Goal: Transaction & Acquisition: Purchase product/service

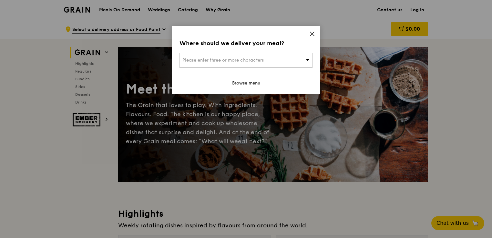
click at [255, 63] on span "Please enter three or more characters" at bounding box center [222, 59] width 81 height 5
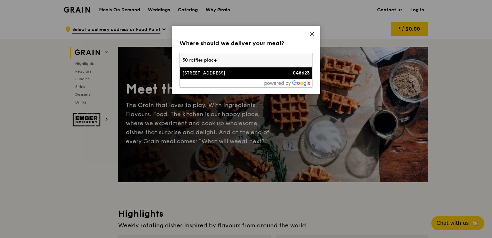
type input "50 raffles place"
click at [249, 76] on div "[STREET_ADDRESS]" at bounding box center [230, 73] width 96 height 6
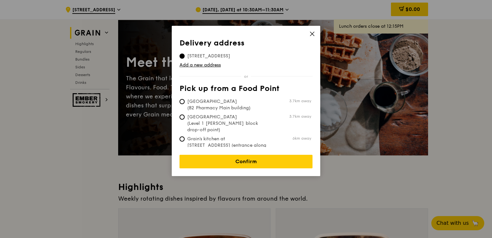
scroll to position [31, 0]
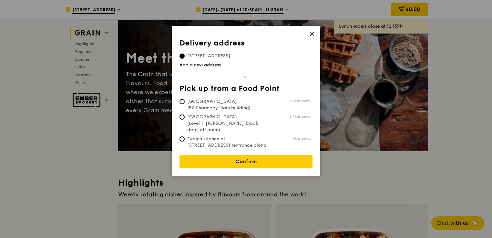
click at [313, 34] on icon at bounding box center [312, 34] width 6 height 6
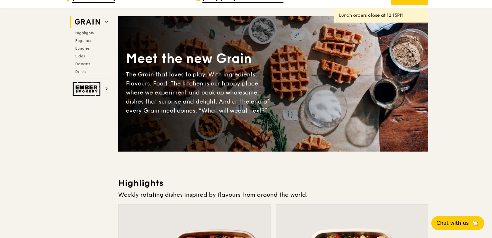
scroll to position [0, 0]
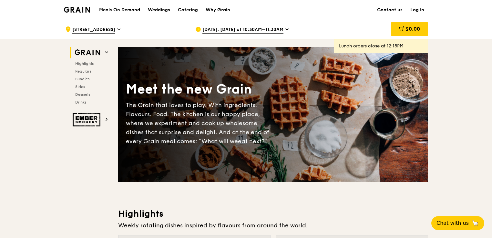
click at [422, 8] on link "Log in" at bounding box center [418, 9] width 22 height 19
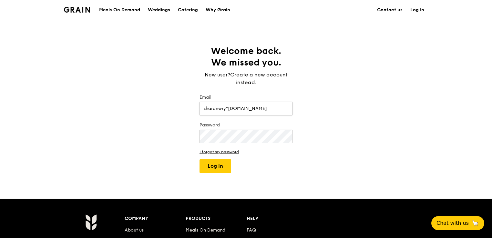
click at [229, 109] on input "sharonwry"gmail.com" at bounding box center [246, 109] width 93 height 14
type input "sharonwry@gmail.com"
click at [200, 160] on button "Log in" at bounding box center [216, 167] width 32 height 14
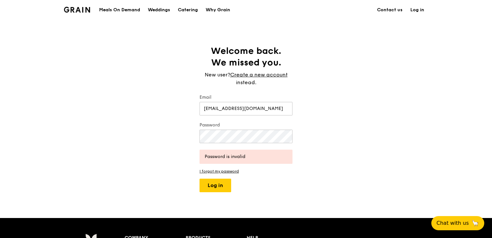
click at [226, 156] on div "Password is invalid" at bounding box center [246, 157] width 83 height 6
click at [216, 185] on button "Log in" at bounding box center [216, 186] width 32 height 14
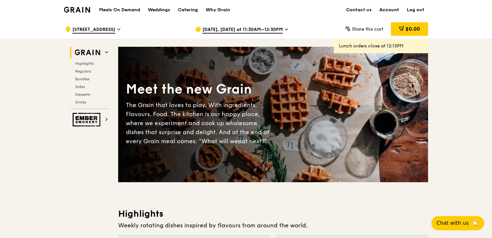
click at [390, 12] on link "Account" at bounding box center [389, 9] width 27 height 19
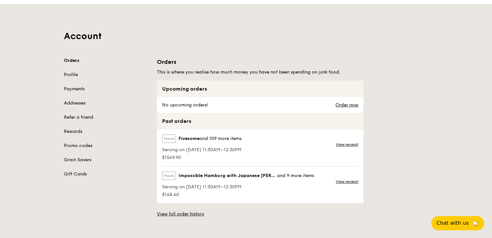
scroll to position [16, 0]
click at [355, 179] on link "View receipt" at bounding box center [347, 181] width 23 height 5
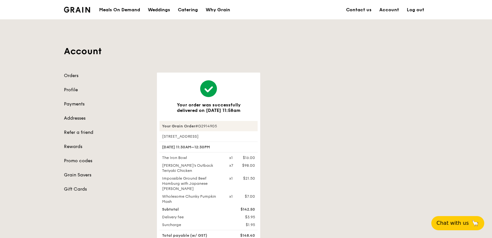
scroll to position [16, 0]
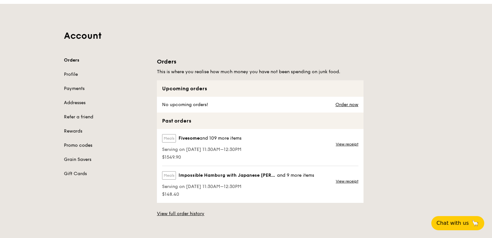
click at [80, 143] on link "Promo codes" at bounding box center [106, 145] width 85 height 6
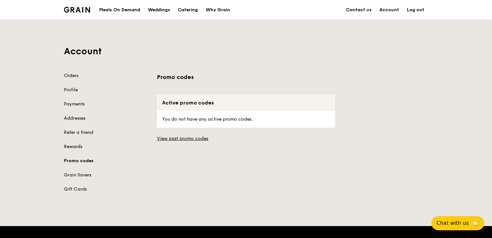
click at [75, 148] on link "Rewards" at bounding box center [106, 147] width 85 height 6
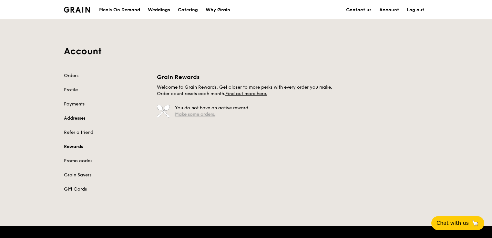
click at [190, 114] on link "Make some orders." at bounding box center [195, 114] width 40 height 5
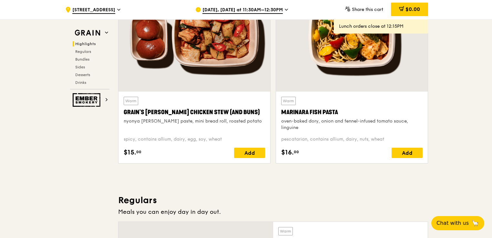
scroll to position [297, 0]
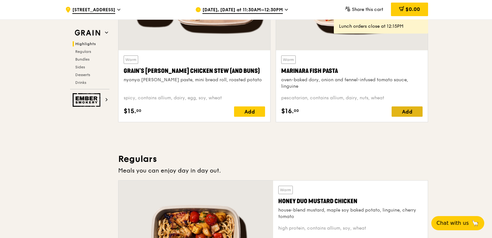
click at [407, 107] on div "Add" at bounding box center [407, 112] width 31 height 10
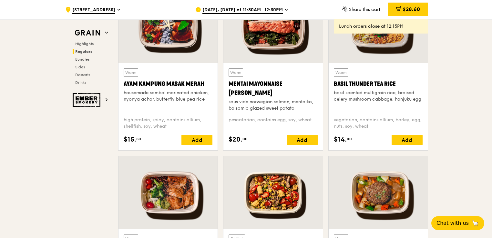
scroll to position [607, 0]
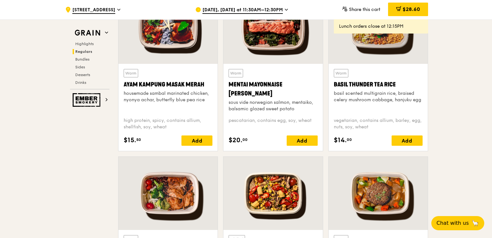
click at [277, 9] on span "[DATE], [DATE] at 11:30AM–12:30PM" at bounding box center [242, 10] width 80 height 7
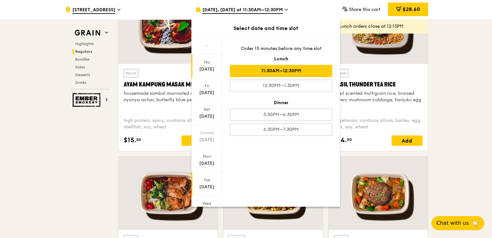
click at [204, 180] on div "Tue" at bounding box center [206, 180] width 29 height 5
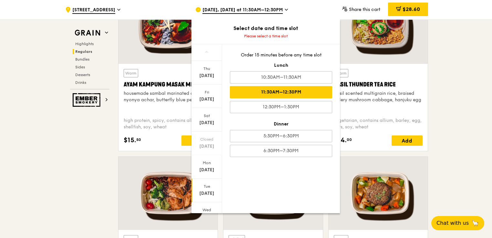
click at [282, 95] on div "11:30AM–12:30PM" at bounding box center [281, 92] width 102 height 12
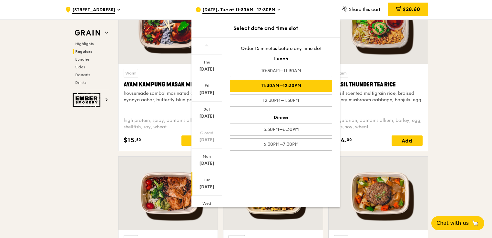
click at [307, 85] on div "11:30AM–12:30PM" at bounding box center [281, 86] width 102 height 12
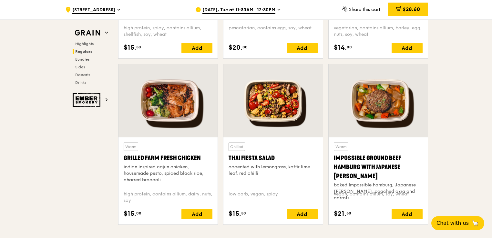
scroll to position [703, 0]
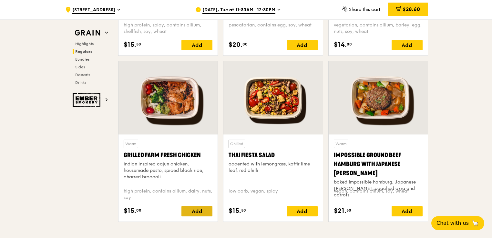
click at [205, 207] on div "Add" at bounding box center [196, 211] width 31 height 10
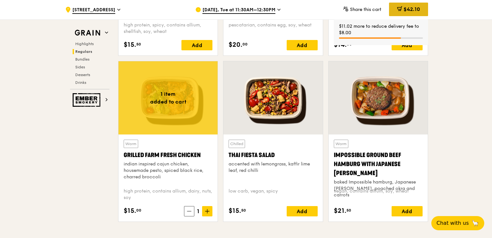
click at [408, 5] on div "$42.10" at bounding box center [408, 10] width 39 height 14
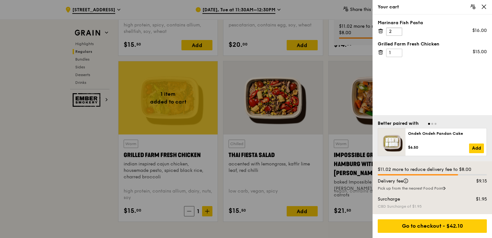
click at [397, 29] on input "2" at bounding box center [394, 31] width 16 height 8
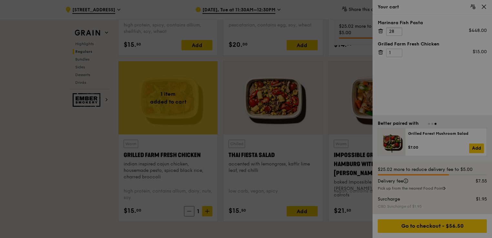
type input "2"
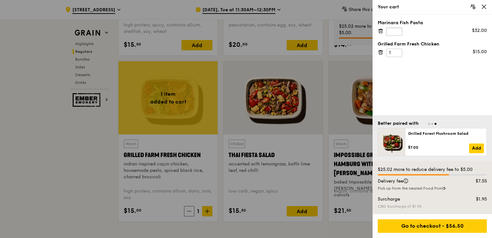
type input "5"
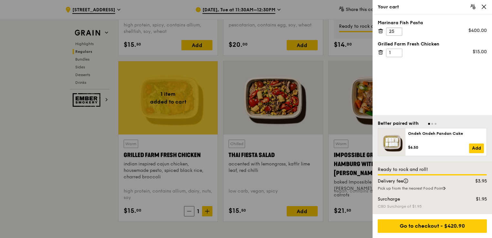
type input "25"
drag, startPoint x: 393, startPoint y: 53, endPoint x: 378, endPoint y: 54, distance: 14.6
click at [378, 54] on div "Grilled Farm Fresh Chicken 1 $15.00" at bounding box center [432, 49] width 109 height 16
type input "30"
click at [455, 81] on div "Marinara Fish Pasta 25 $400.00 Grilled Farm Fresh Chicken 30 $450.00" at bounding box center [432, 65] width 119 height 101
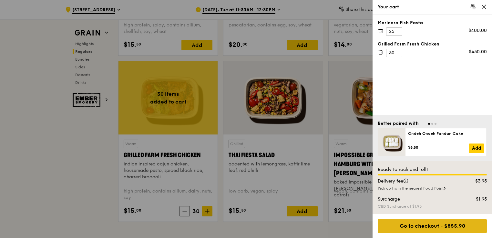
click at [443, 224] on div "Go to checkout - $855.90" at bounding box center [432, 227] width 109 height 14
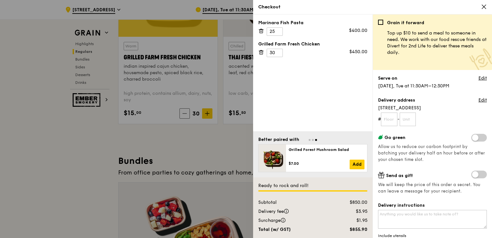
scroll to position [810, 0]
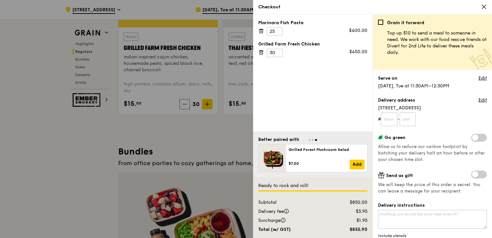
click at [56, 182] on div at bounding box center [246, 119] width 492 height 238
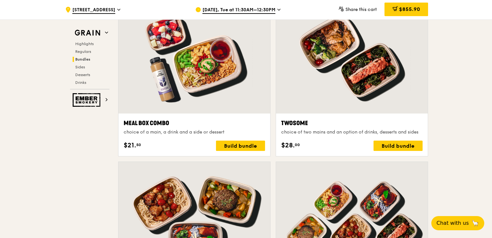
scroll to position [990, 0]
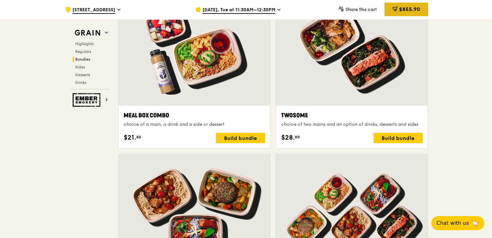
click at [410, 7] on span "$855.90" at bounding box center [409, 9] width 21 height 6
